Goal: Information Seeking & Learning: Learn about a topic

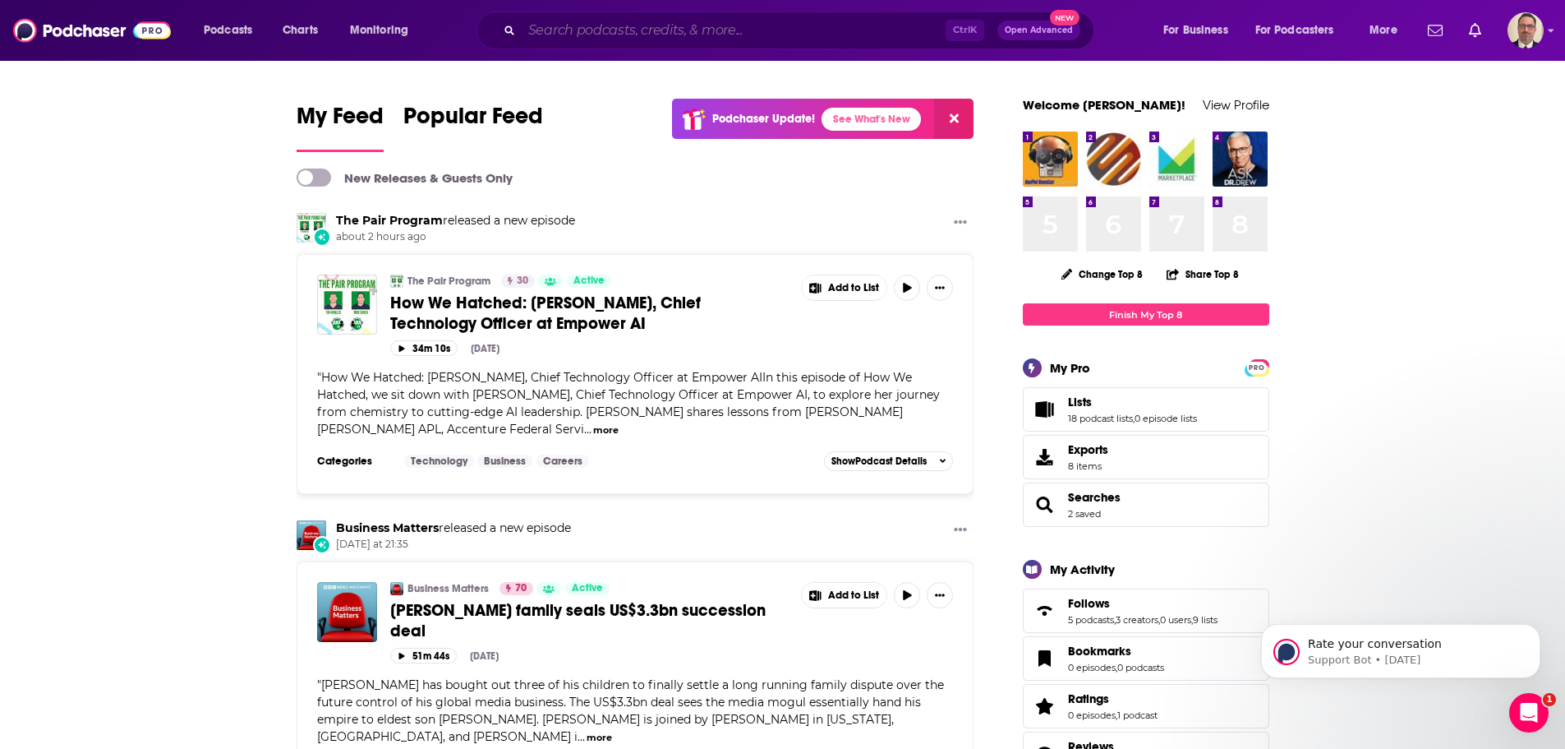
click at [578, 41] on input "Search podcasts, credits, & more..." at bounding box center [734, 30] width 424 height 26
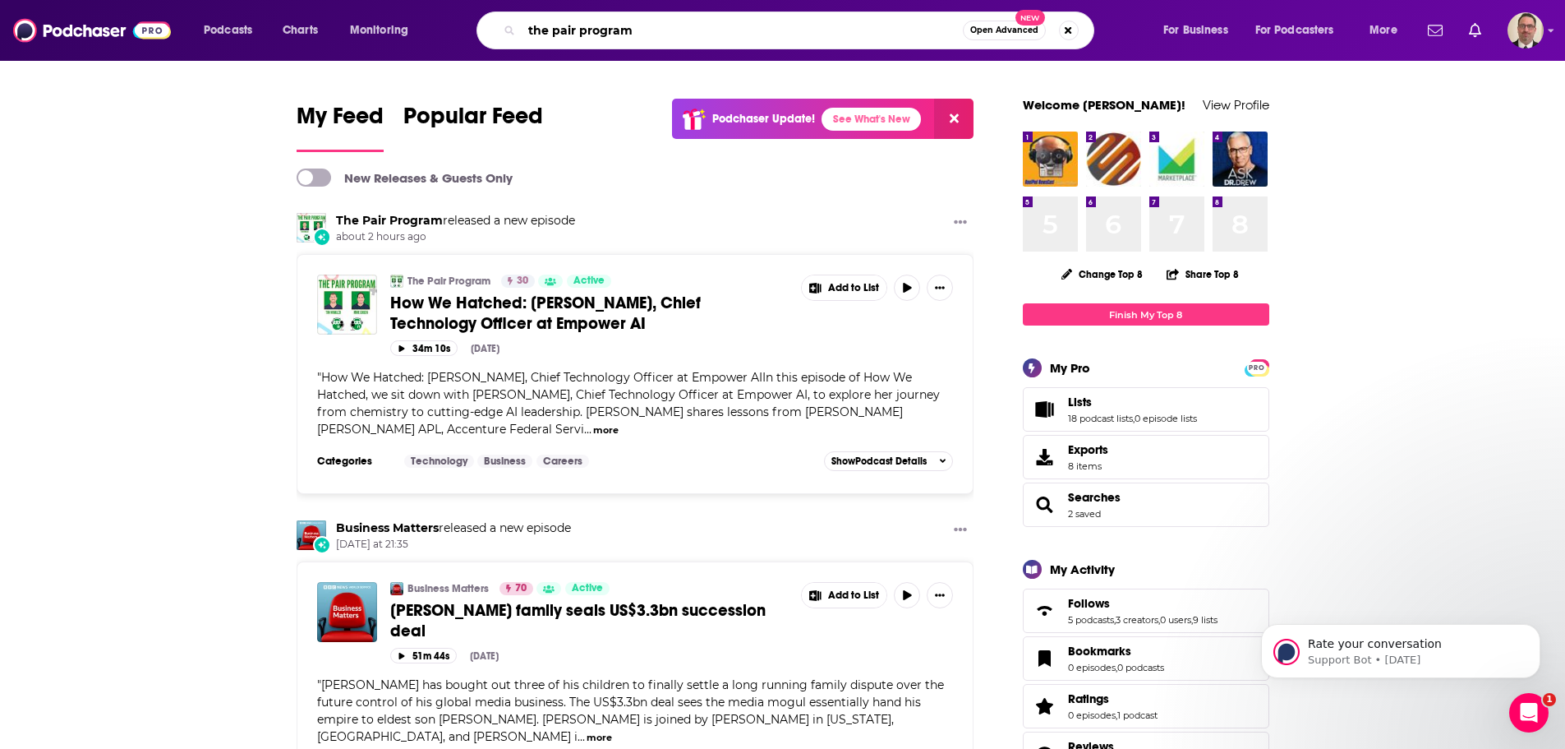
type input "the pair program"
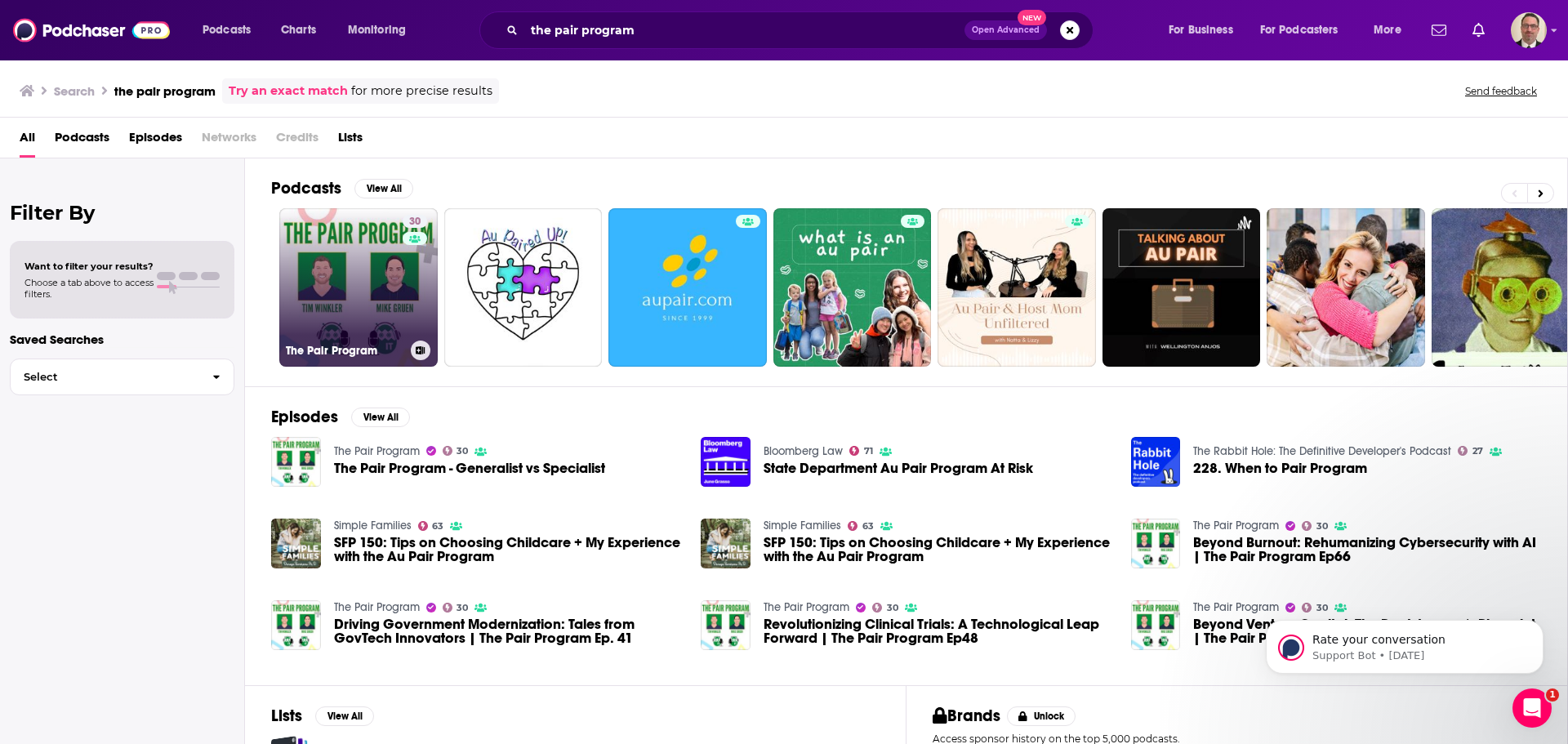
click at [382, 304] on link "30 The Pair Program" at bounding box center [358, 287] width 158 height 158
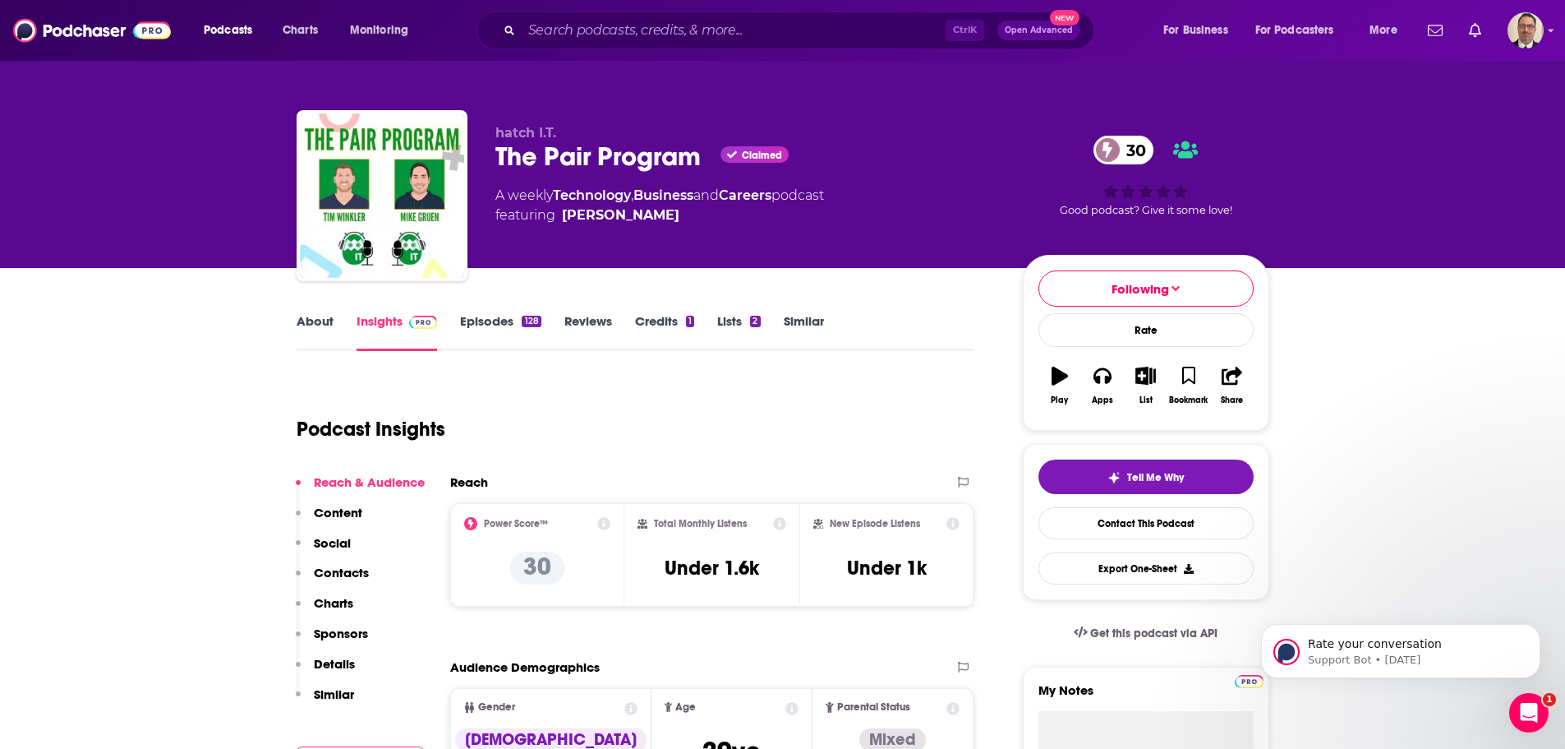
click at [497, 328] on link "Episodes 128" at bounding box center [500, 332] width 81 height 38
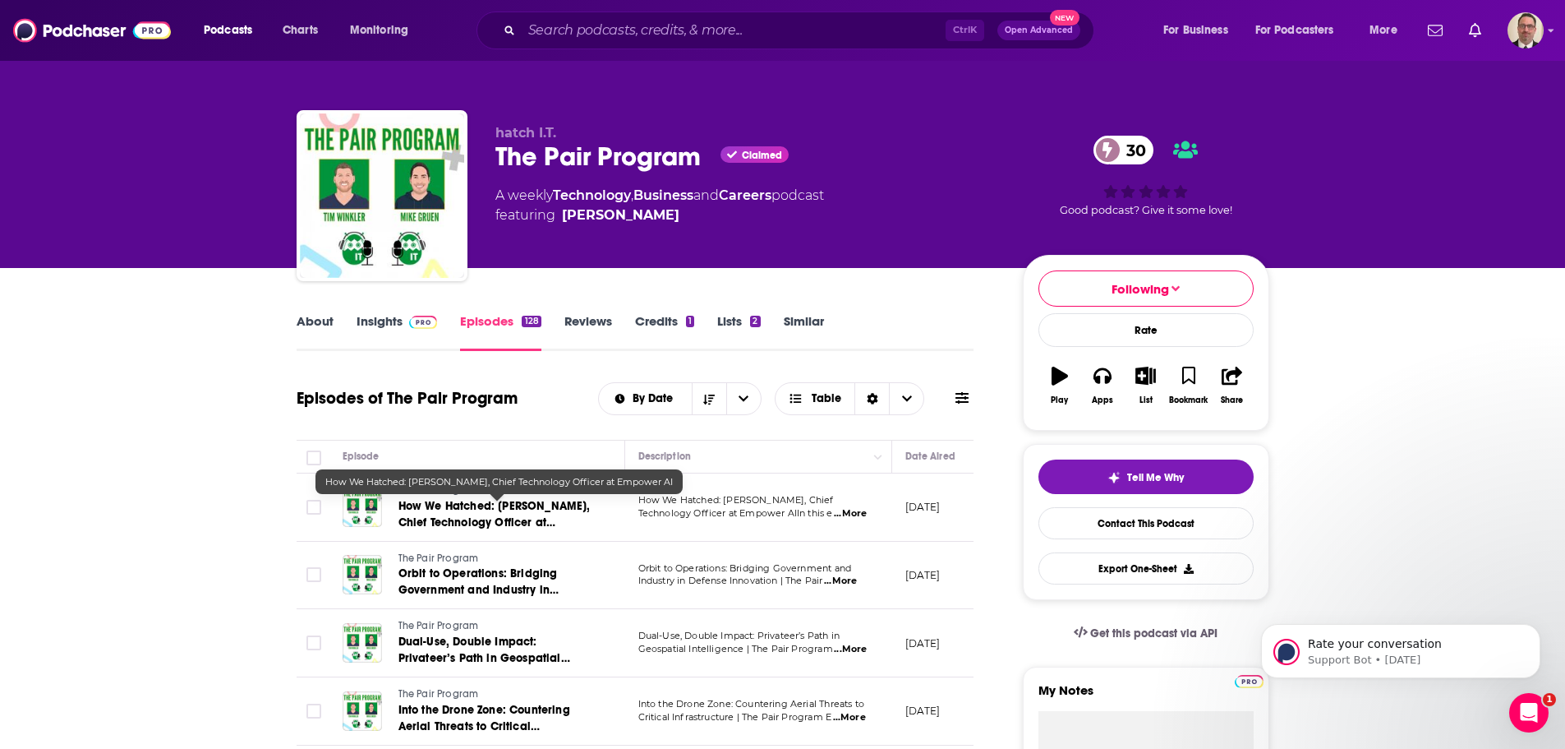
click at [486, 513] on span "How We Hatched: [PERSON_NAME], Chief Technology Officer at Empower AI" at bounding box center [494, 522] width 192 height 47
